Goal: Task Accomplishment & Management: Complete application form

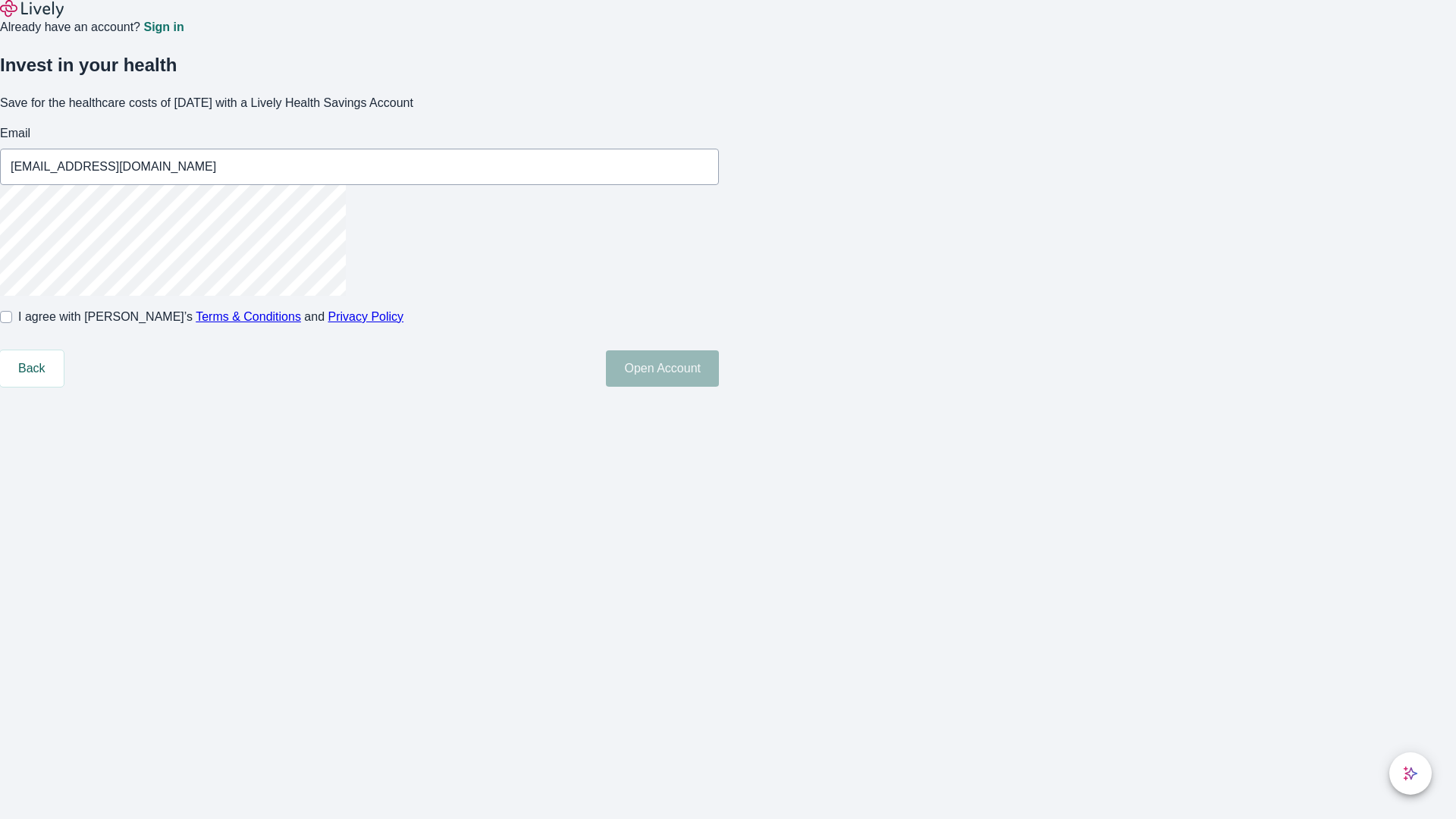
click at [12, 323] on input "I agree with Lively’s Terms & Conditions and Privacy Policy" at bounding box center [6, 316] width 12 height 12
checkbox input "true"
click at [719, 387] on button "Open Account" at bounding box center [662, 368] width 113 height 36
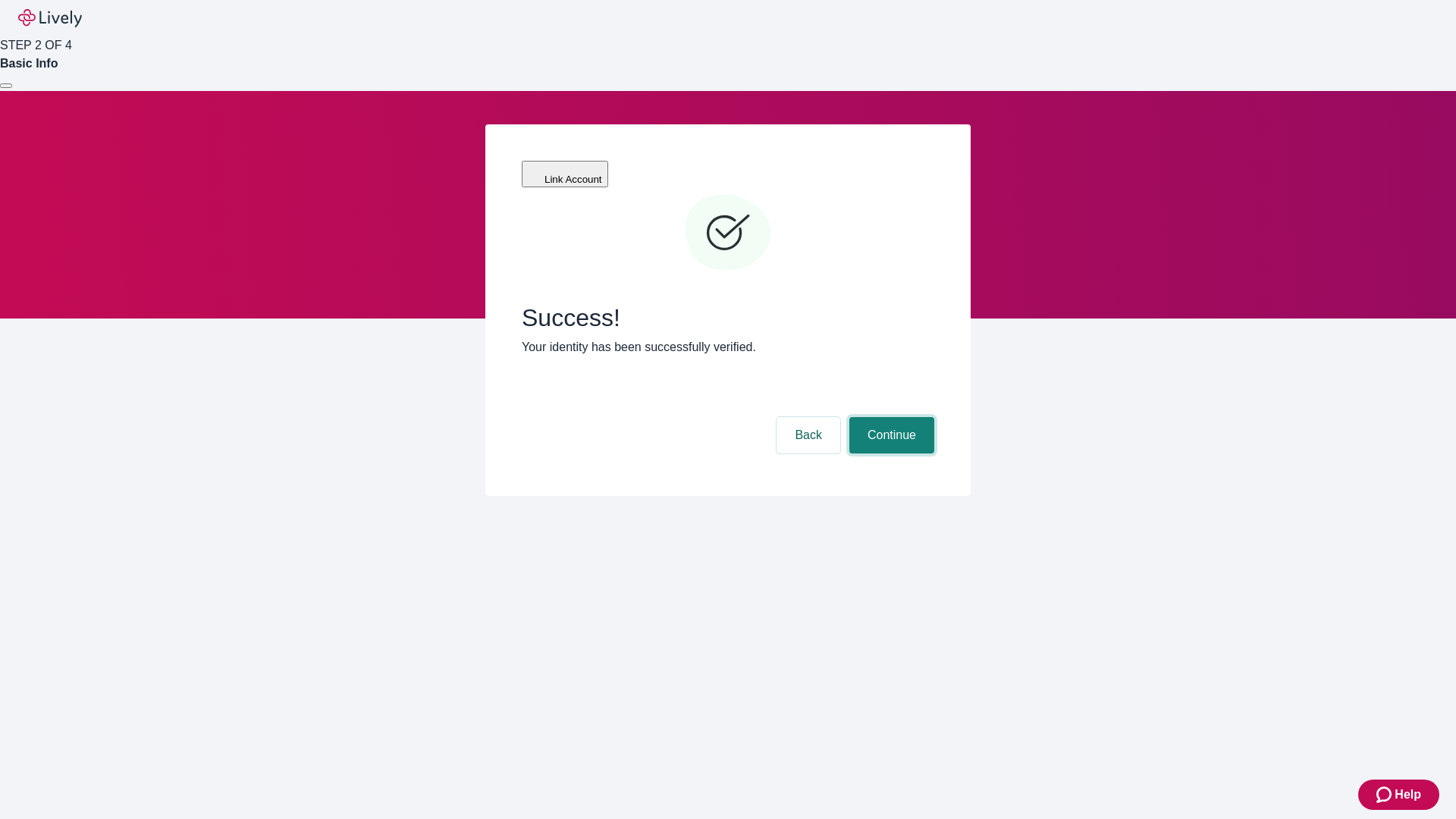
click at [889, 417] on button "Continue" at bounding box center [892, 435] width 85 height 36
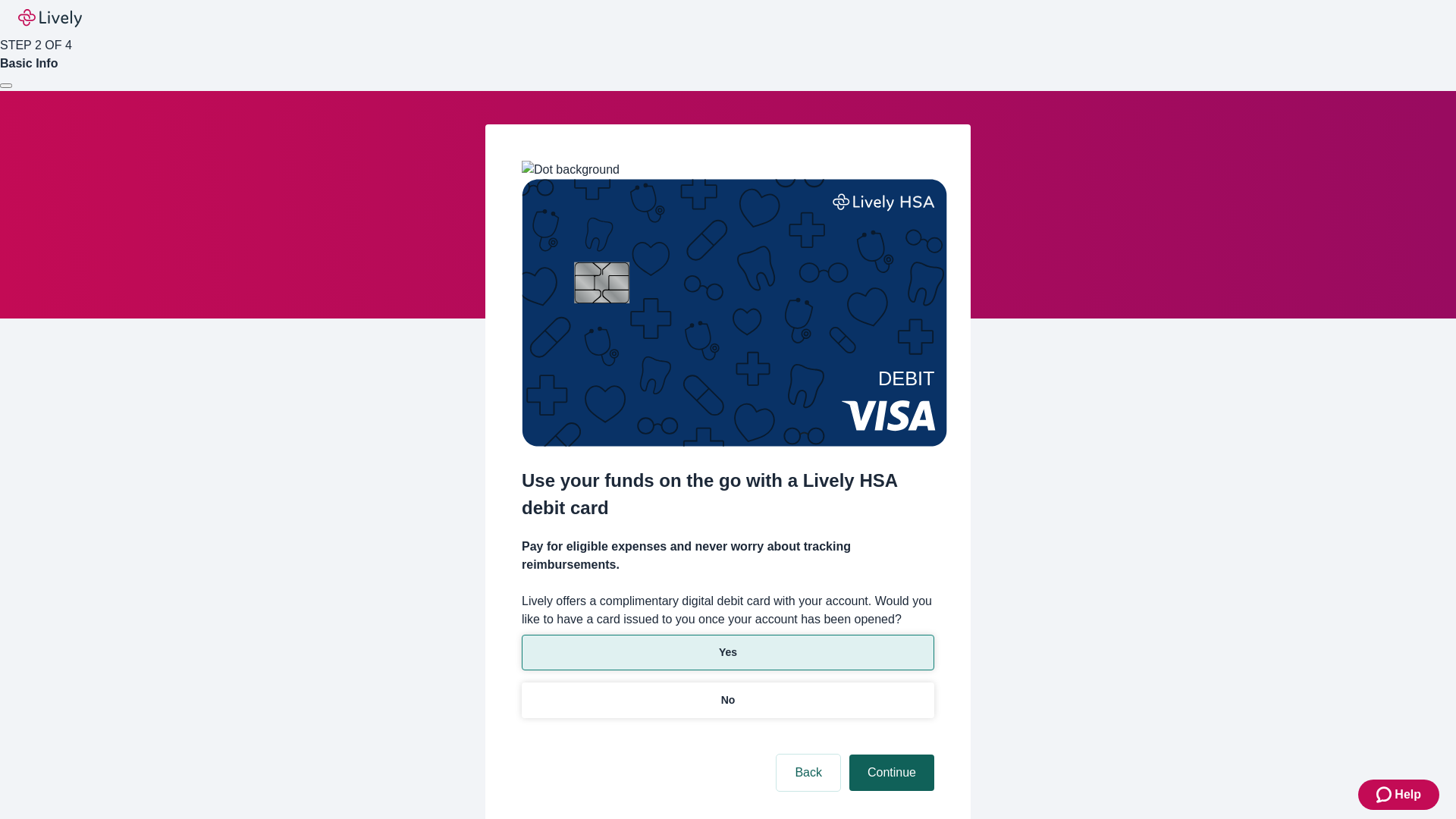
click at [727, 692] on p "No" at bounding box center [728, 700] width 14 height 16
click at [889, 754] on button "Continue" at bounding box center [892, 772] width 85 height 36
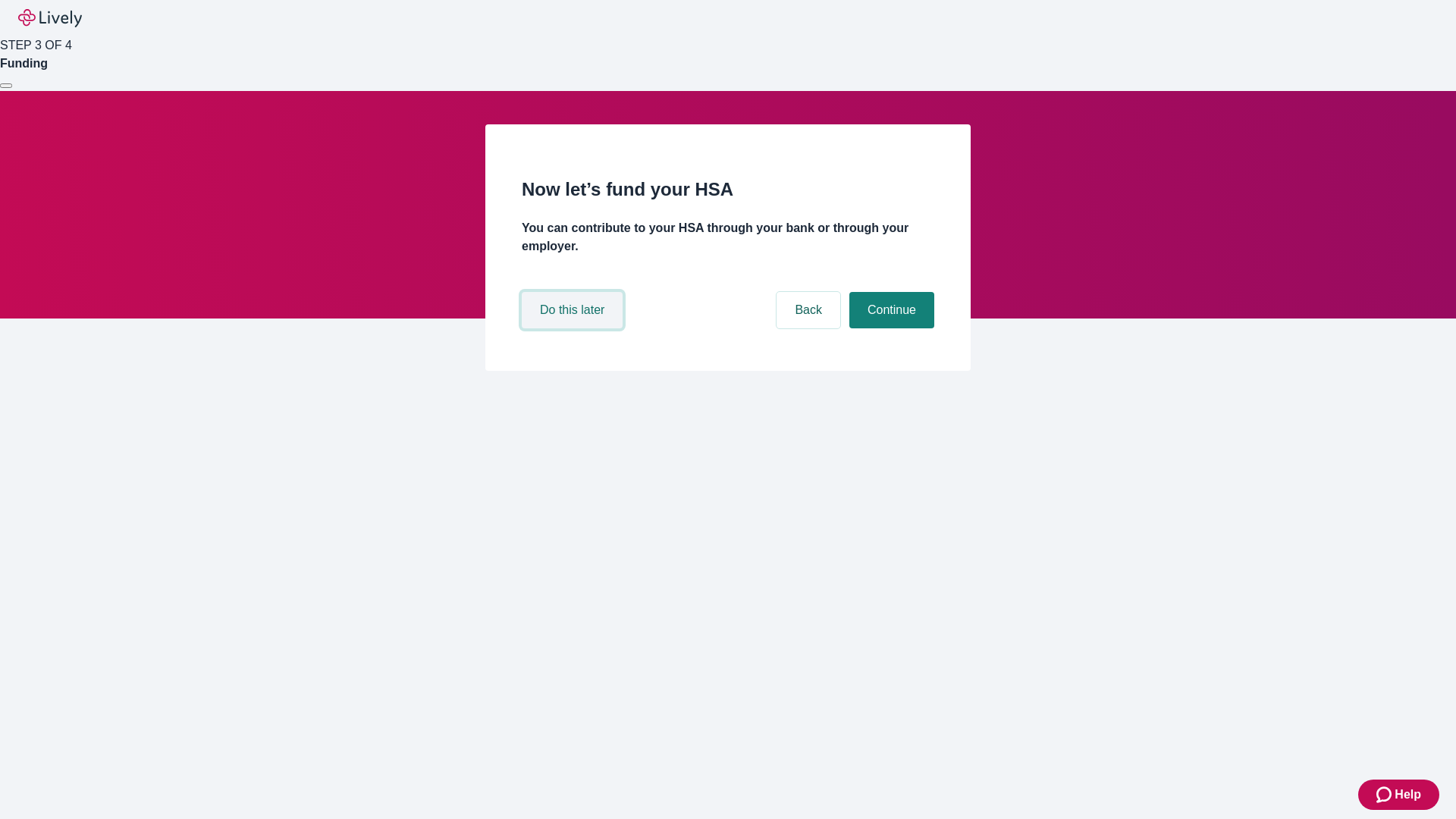
click at [574, 329] on button "Do this later" at bounding box center [572, 310] width 101 height 36
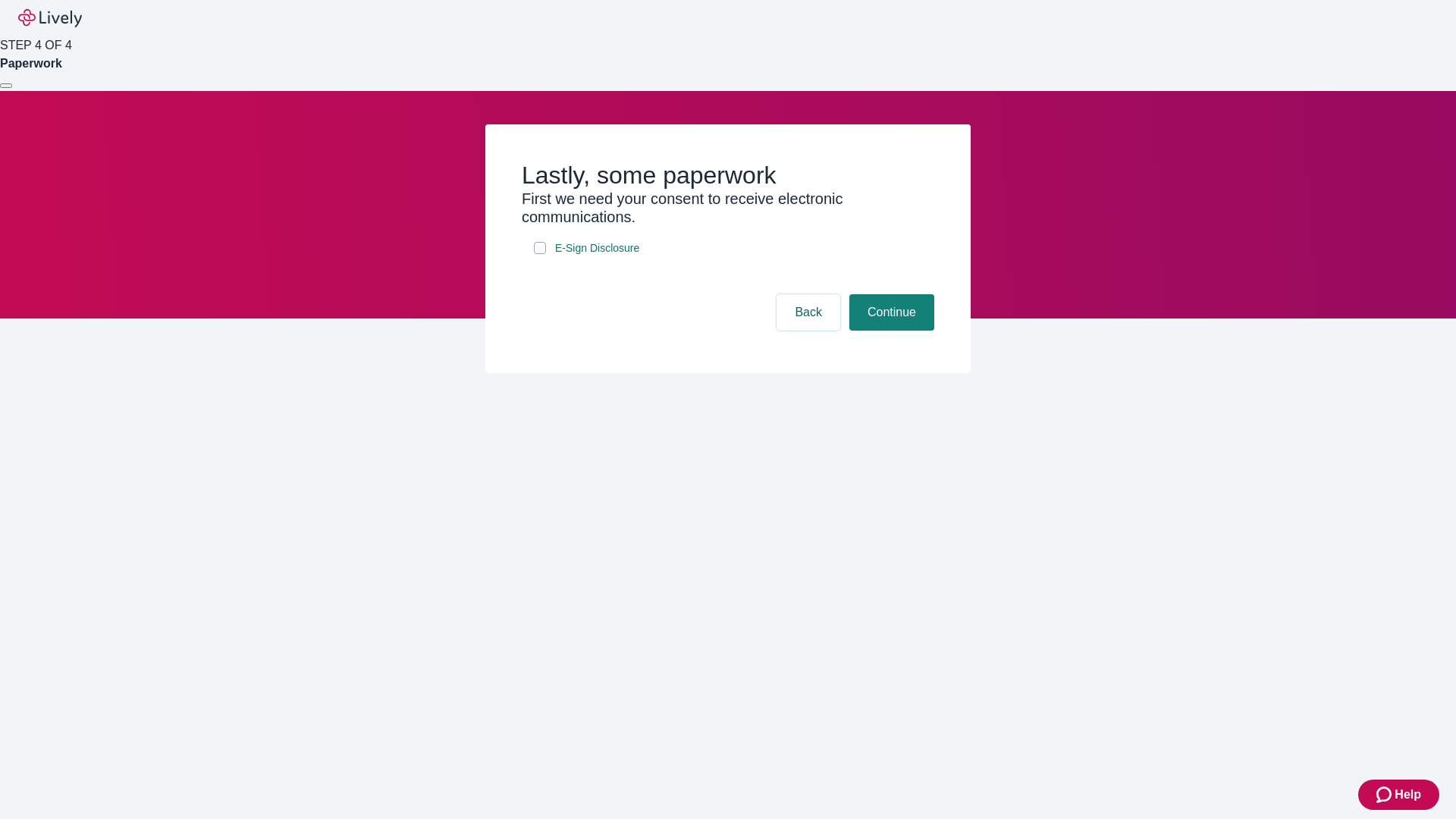
click at [540, 254] on input "E-Sign Disclosure" at bounding box center [539, 248] width 12 height 12
checkbox input "true"
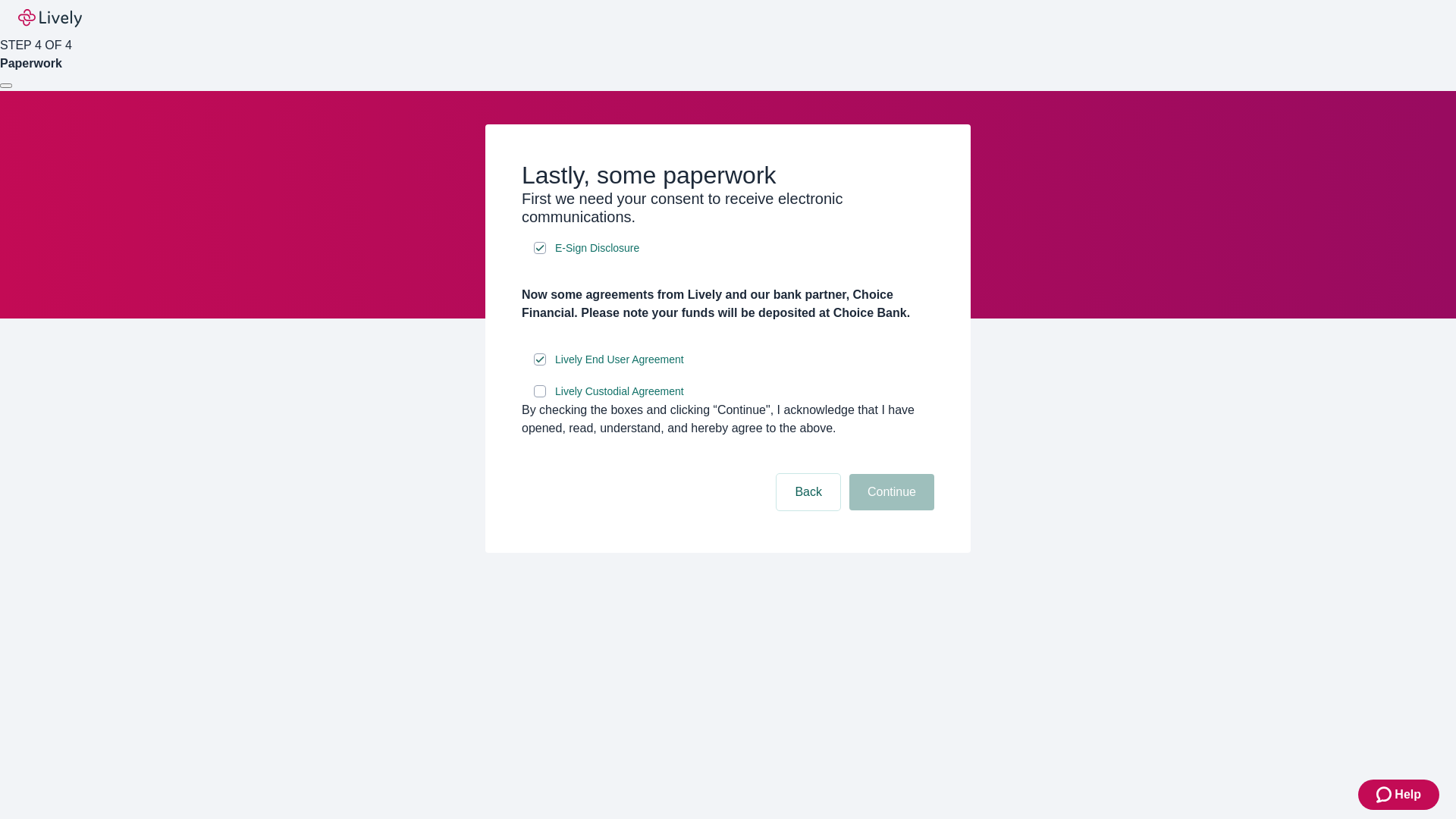
click at [540, 397] on input "Lively Custodial Agreement" at bounding box center [539, 391] width 12 height 12
checkbox input "true"
click at [889, 510] on button "Continue" at bounding box center [892, 492] width 85 height 36
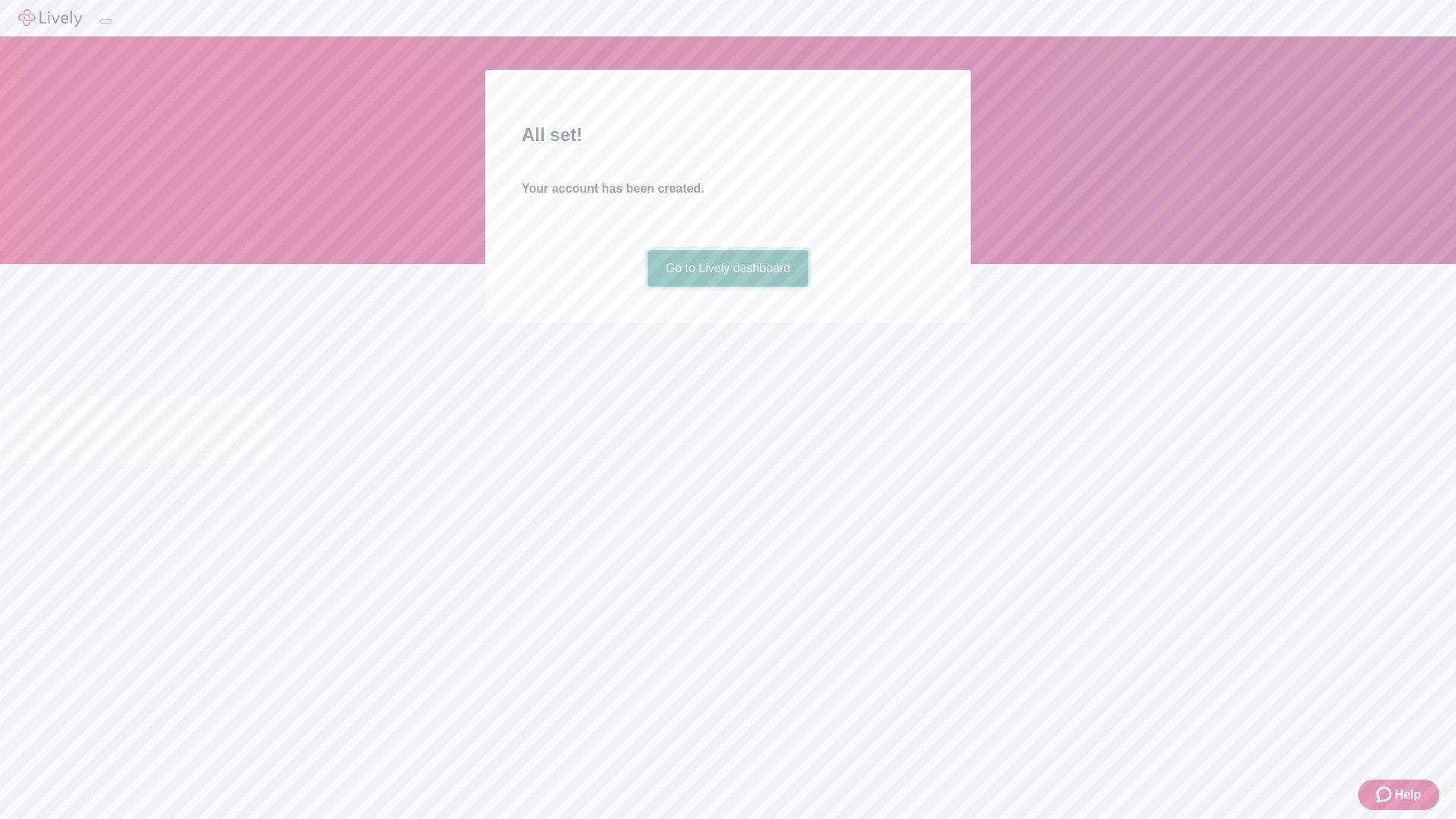
click at [727, 287] on link "Go to Lively dashboard" at bounding box center [728, 268] width 162 height 36
